Goal: Information Seeking & Learning: Find specific fact

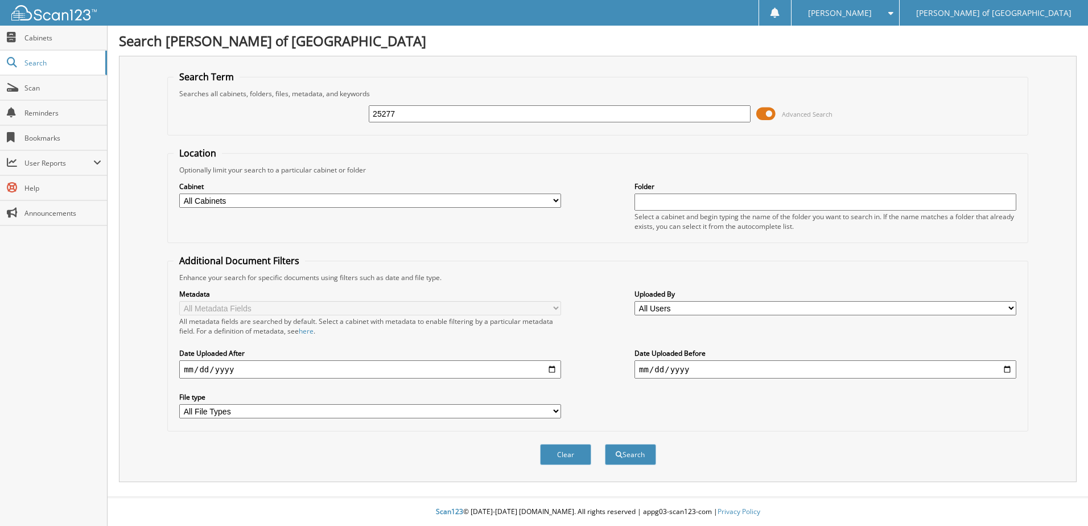
type input "25277"
click at [605, 444] on button "Search" at bounding box center [630, 454] width 51 height 21
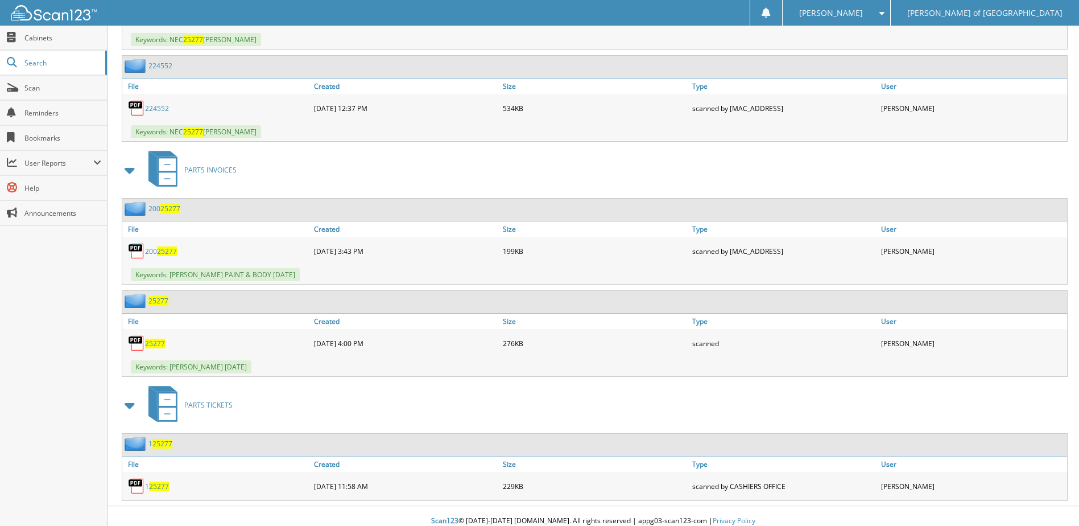
scroll to position [930, 0]
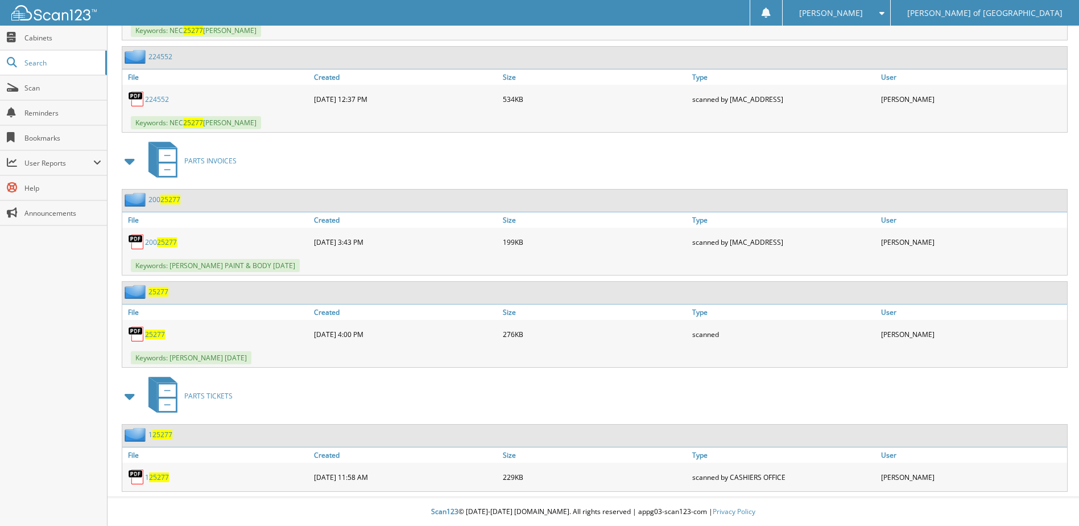
click at [159, 292] on span "25277" at bounding box center [158, 292] width 20 height 10
